Goal: Task Accomplishment & Management: Complete application form

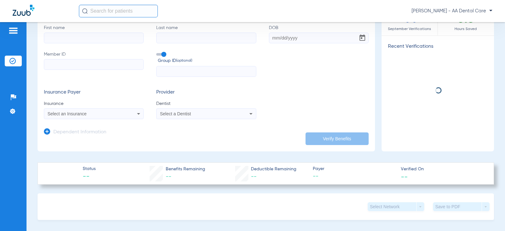
scroll to position [63, 0]
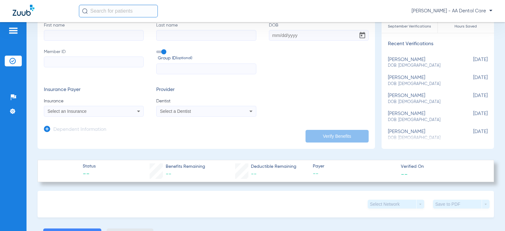
click at [98, 35] on input "First name" at bounding box center [94, 35] width 100 height 11
type input "[PERSON_NAME]"
type input "knight"
click at [271, 34] on input "DOB Required" at bounding box center [319, 35] width 100 height 11
type input "[DATE]"
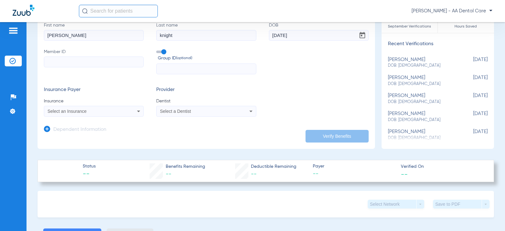
click at [101, 62] on input "Member ID" at bounding box center [94, 62] width 100 height 11
click at [70, 63] on input "Member ID Required" at bounding box center [94, 62] width 100 height 11
type input "959731759"
click at [162, 49] on label "Group ID (optional)" at bounding box center [206, 56] width 100 height 14
click at [158, 50] on input "Group ID (optional)" at bounding box center [158, 50] width 0 height 0
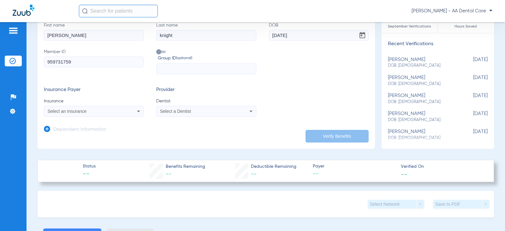
click at [123, 108] on div "Select an Insurance" at bounding box center [93, 111] width 99 height 8
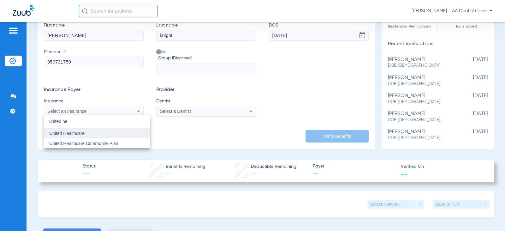
type input "united he"
click at [78, 135] on span "United Healthcare" at bounding box center [66, 133] width 35 height 5
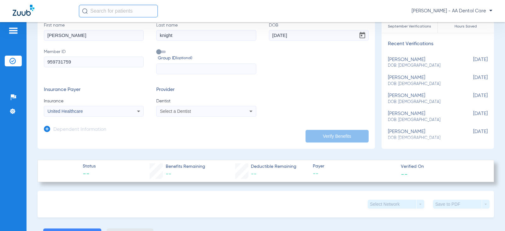
click at [197, 109] on div "Select a Dentist" at bounding box center [197, 111] width 74 height 4
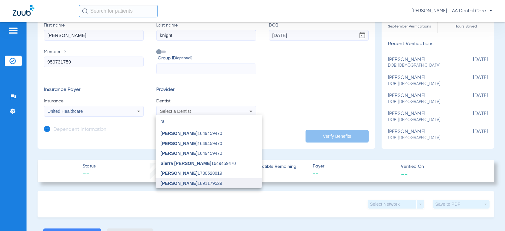
type input "ra"
drag, startPoint x: 177, startPoint y: 181, endPoint x: 193, endPoint y: 177, distance: 16.2
click at [179, 181] on span "[PERSON_NAME]" at bounding box center [179, 183] width 37 height 5
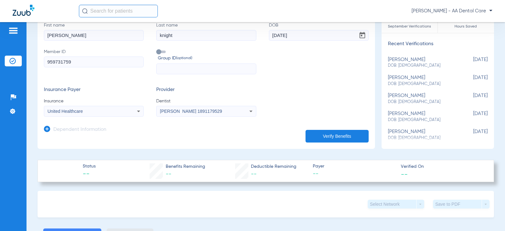
click at [333, 139] on button "Verify Benefits" at bounding box center [337, 136] width 63 height 13
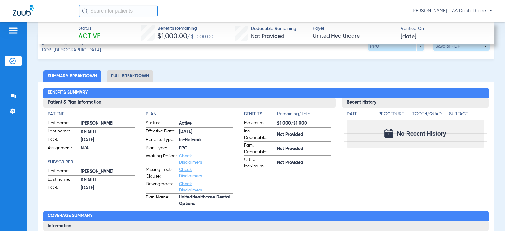
scroll to position [253, 0]
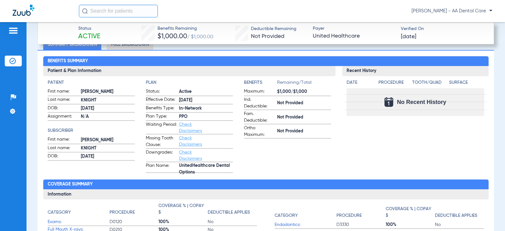
click at [130, 45] on li "Full Breakdown" at bounding box center [130, 44] width 47 height 11
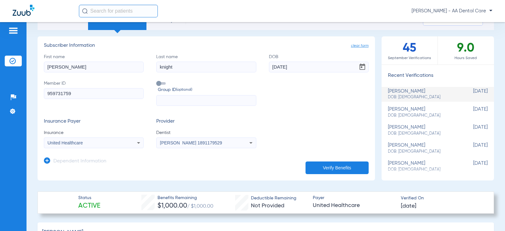
scroll to position [0, 0]
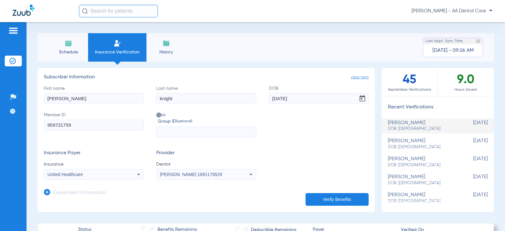
click at [79, 49] on span "Schedule" at bounding box center [68, 52] width 30 height 6
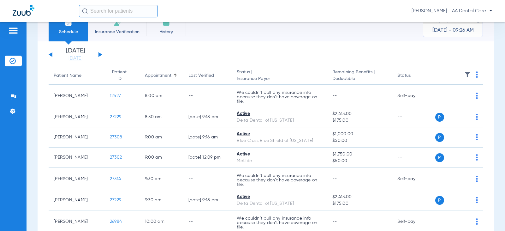
scroll to position [32, 0]
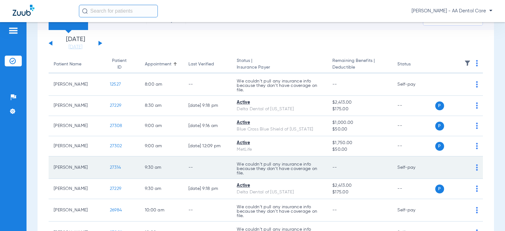
click at [476, 168] on img at bounding box center [477, 167] width 2 height 6
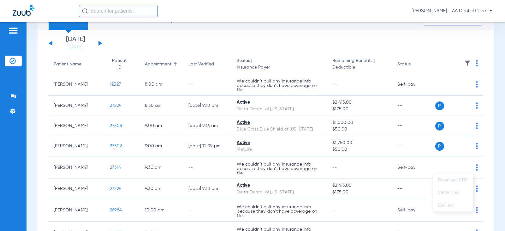
click at [447, 165] on div at bounding box center [252, 115] width 505 height 231
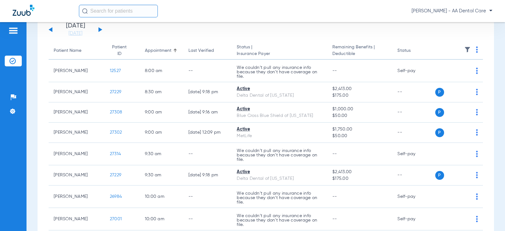
scroll to position [28, 0]
